Goal: Task Accomplishment & Management: Use online tool/utility

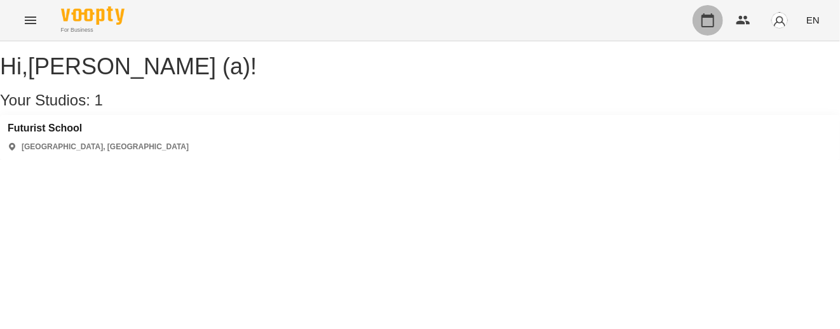
click at [705, 28] on button "button" at bounding box center [708, 20] width 31 height 31
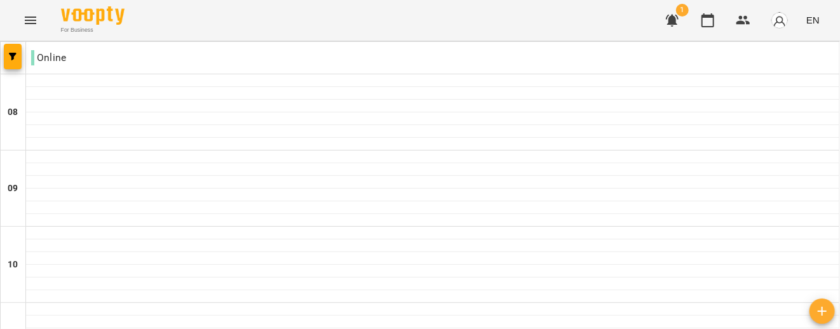
scroll to position [742, 0]
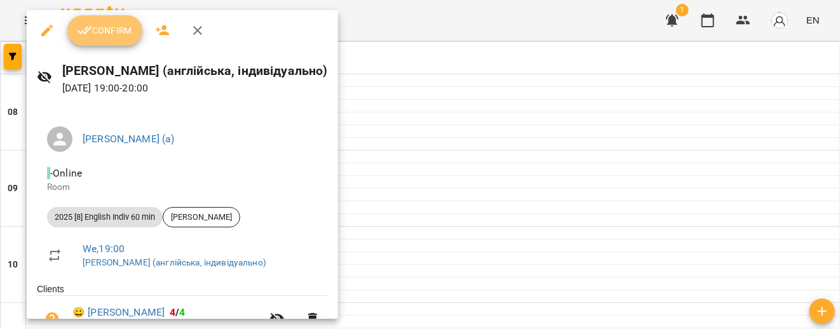
click at [128, 25] on span "Confirm" at bounding box center [105, 30] width 55 height 15
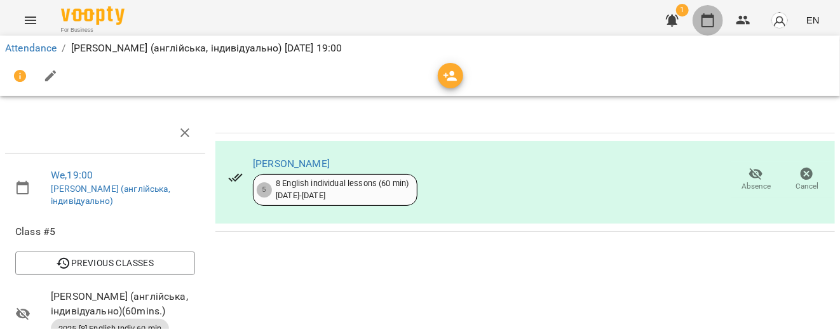
click at [699, 17] on button "button" at bounding box center [708, 20] width 31 height 31
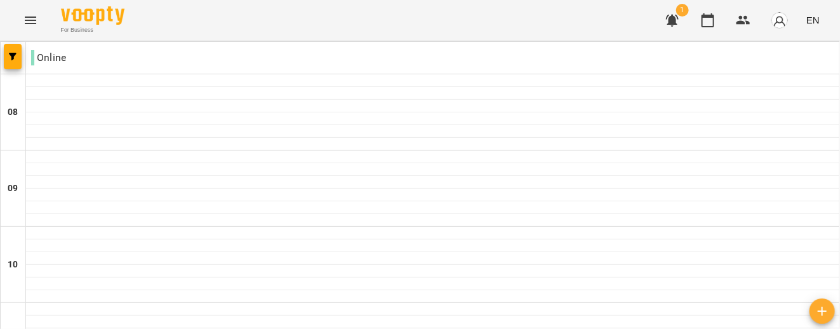
scroll to position [793, 0]
click at [781, 23] on img "button" at bounding box center [780, 20] width 18 height 18
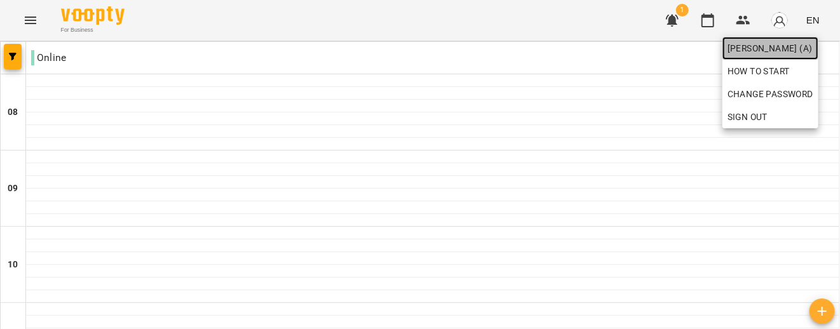
click at [779, 41] on span "[PERSON_NAME] (а)" at bounding box center [771, 48] width 86 height 15
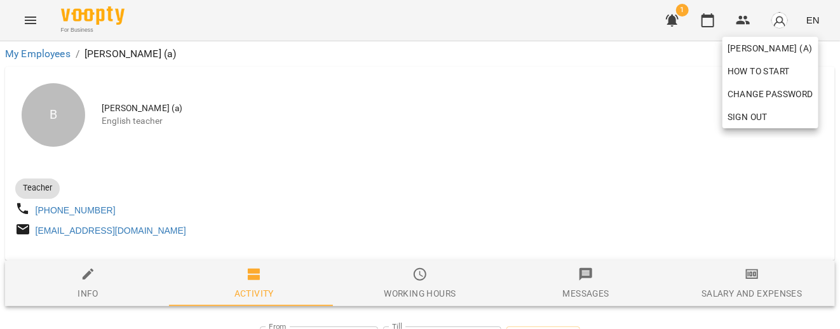
click at [379, 180] on div at bounding box center [420, 164] width 840 height 329
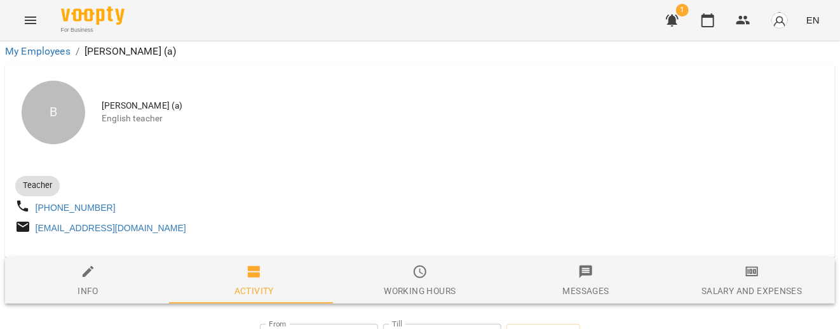
scroll to position [244, 0]
click at [735, 283] on div "Salary and Expenses" at bounding box center [752, 290] width 100 height 15
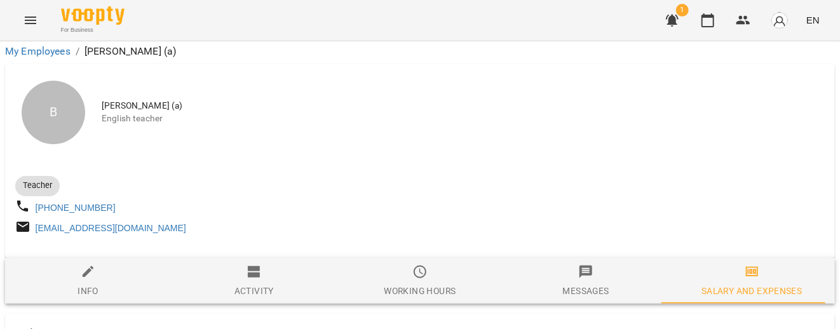
scroll to position [3924, 0]
